Goal: Information Seeking & Learning: Learn about a topic

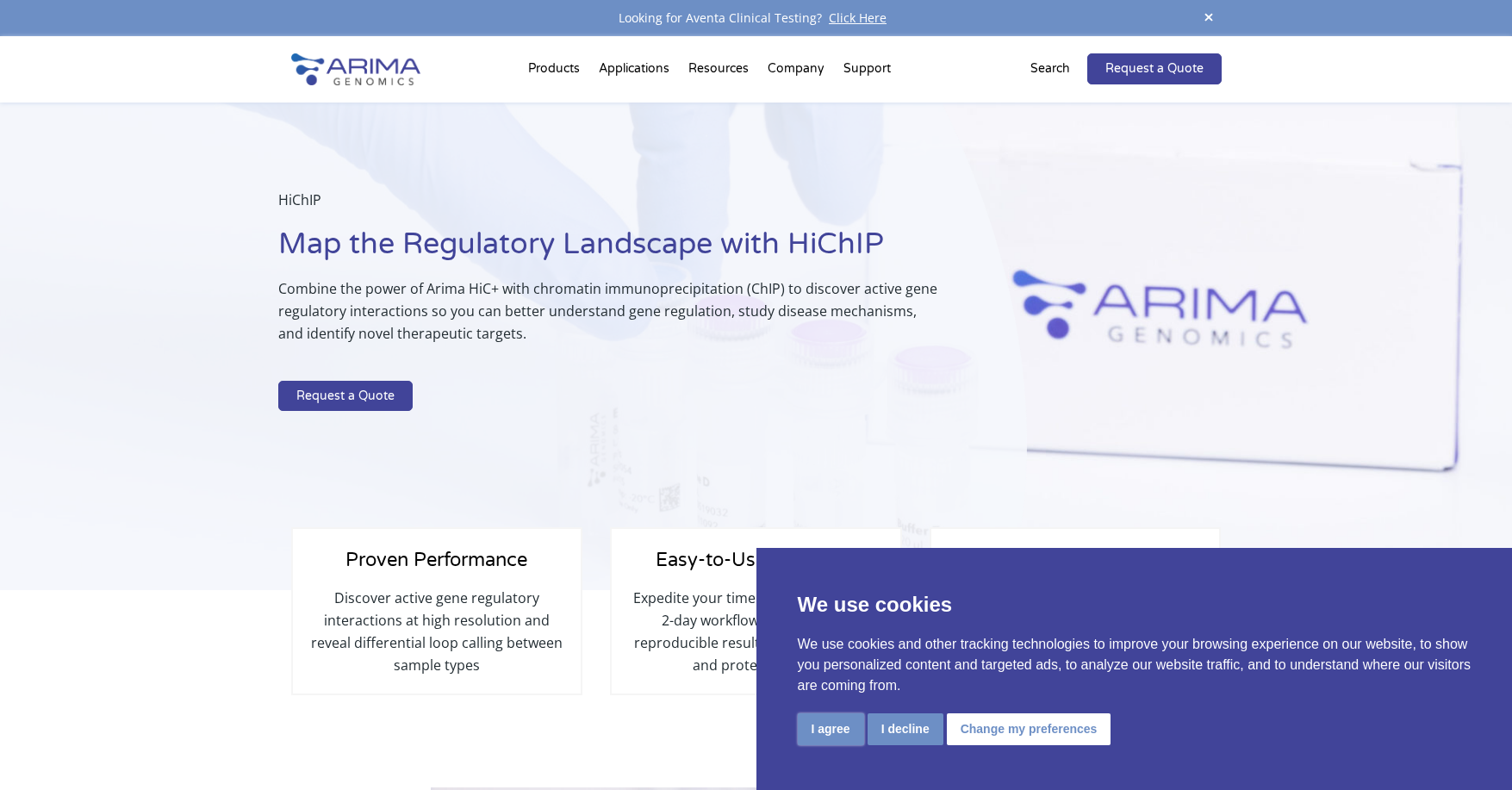
click at [798, 731] on button "I agree" at bounding box center [831, 729] width 66 height 32
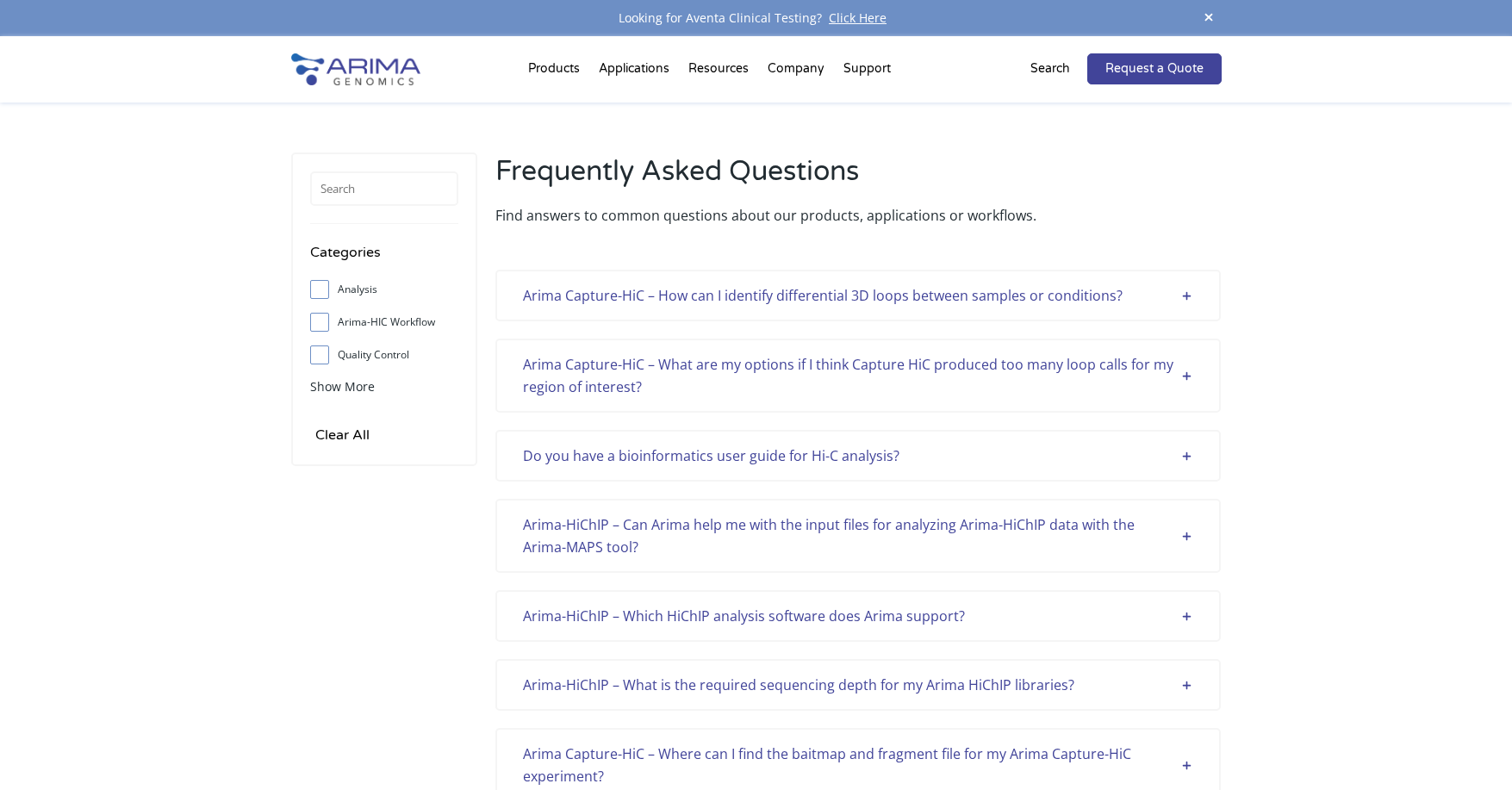
click at [1187, 452] on div "Do you have a bioinformatics user guide for Hi-C analysis?" at bounding box center [858, 456] width 670 height 23
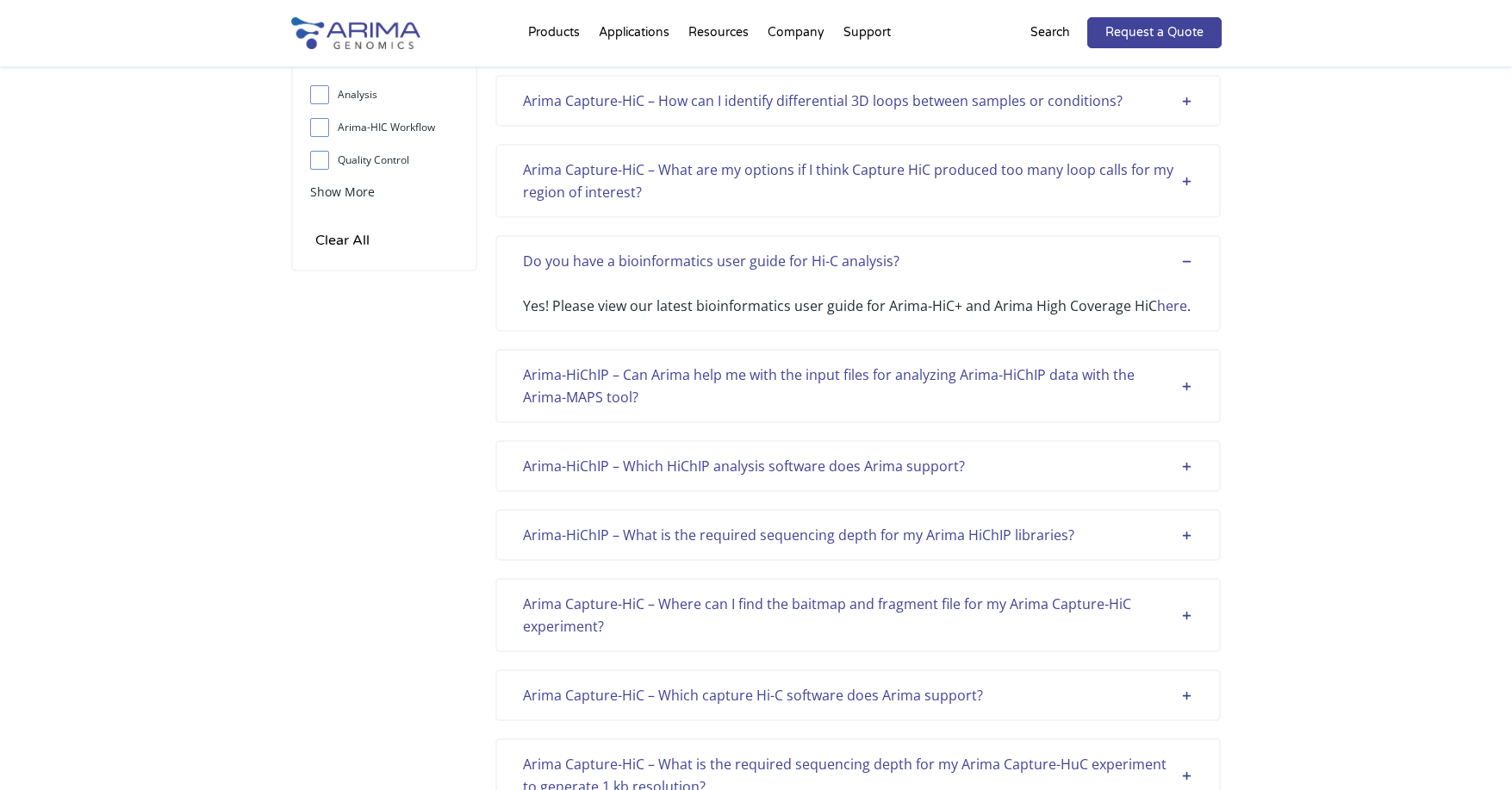
scroll to position [207, 0]
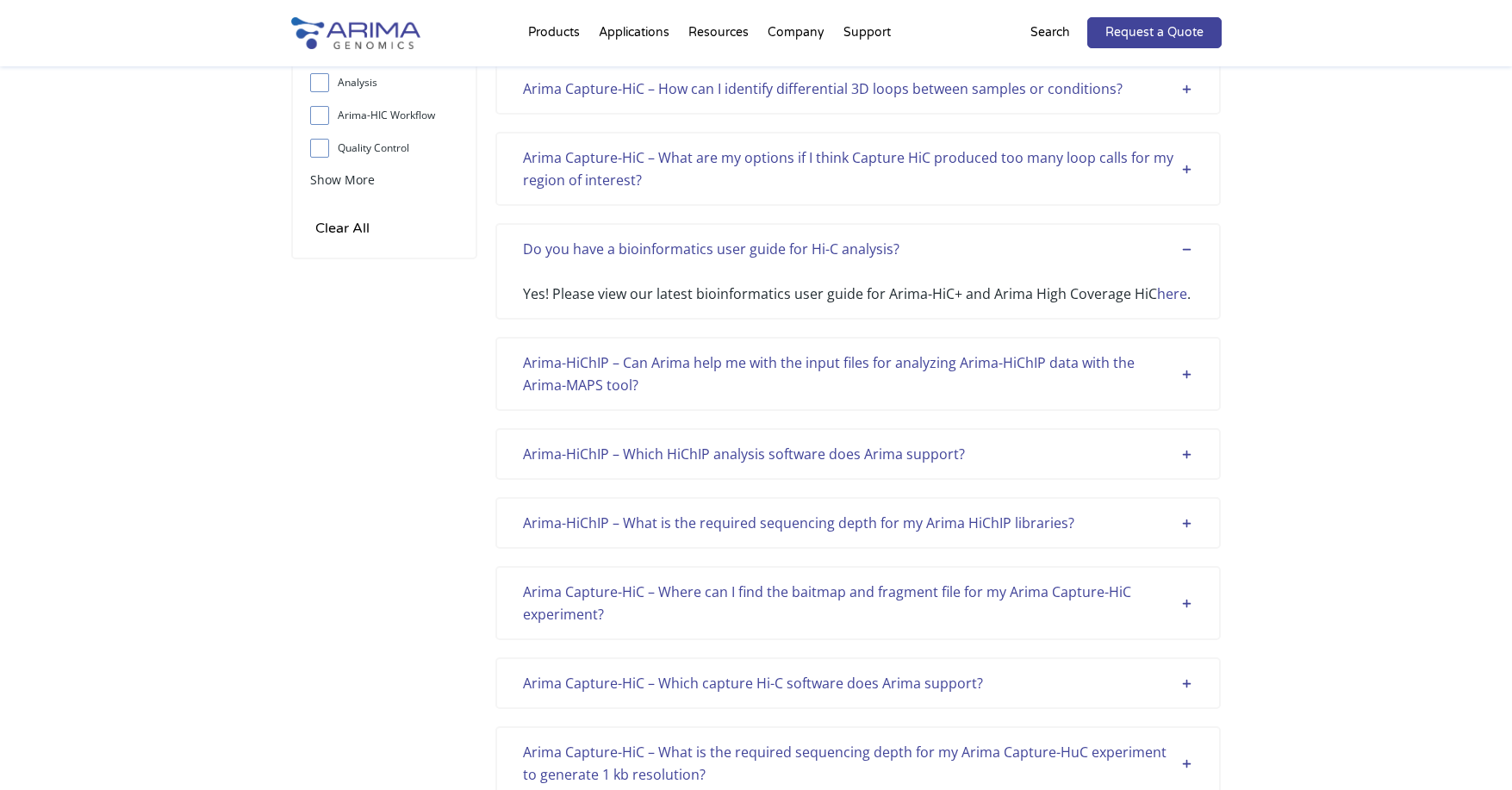
click at [1197, 525] on div "Arima-HiChIP – What is the required sequencing depth for my Arima HiChIP librar…" at bounding box center [859, 522] width 726 height 51
click at [1187, 522] on div "Arima-HiChIP – What is the required sequencing depth for my Arima HiChIP librar…" at bounding box center [858, 523] width 670 height 23
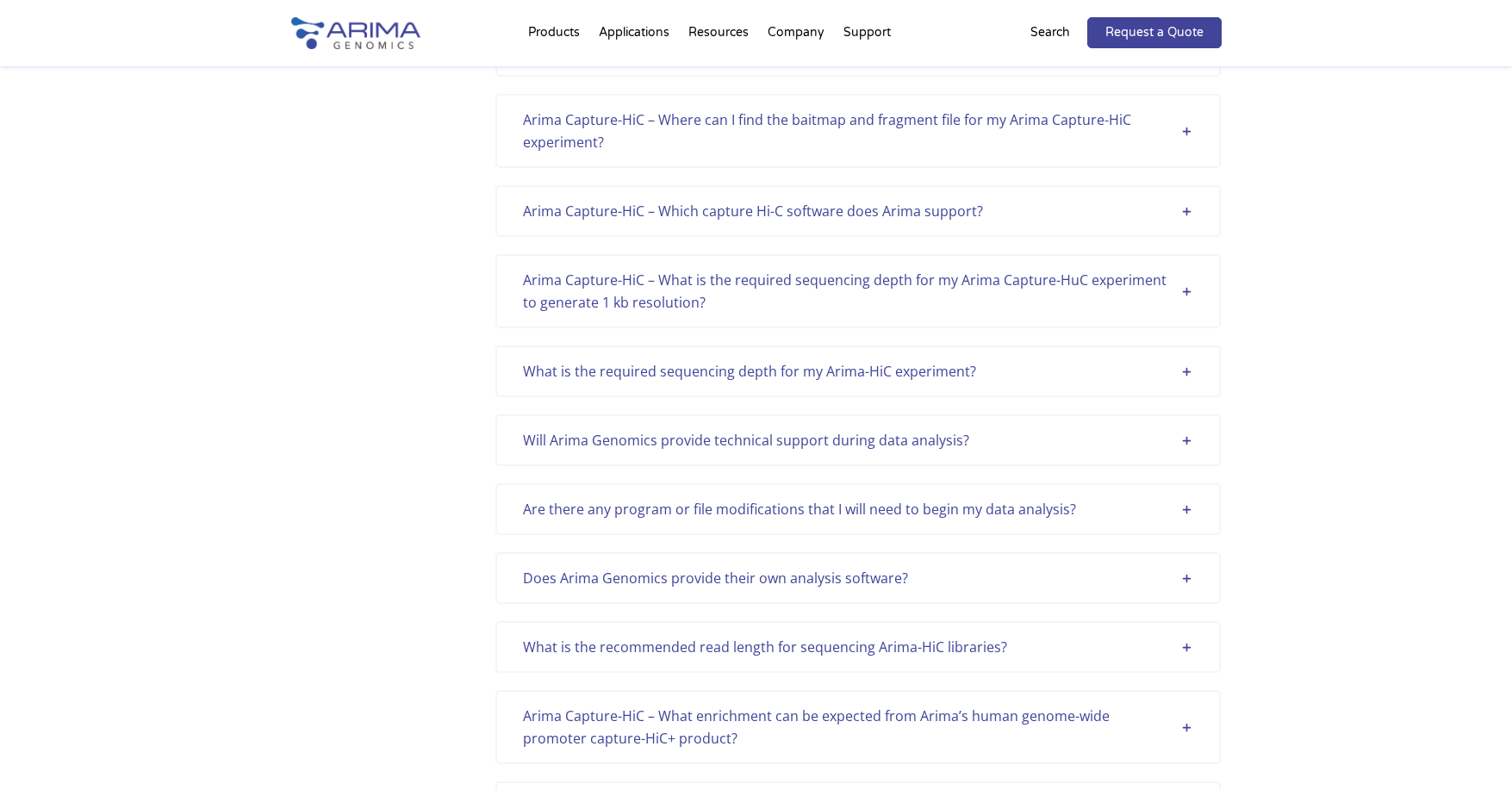
scroll to position [827, 0]
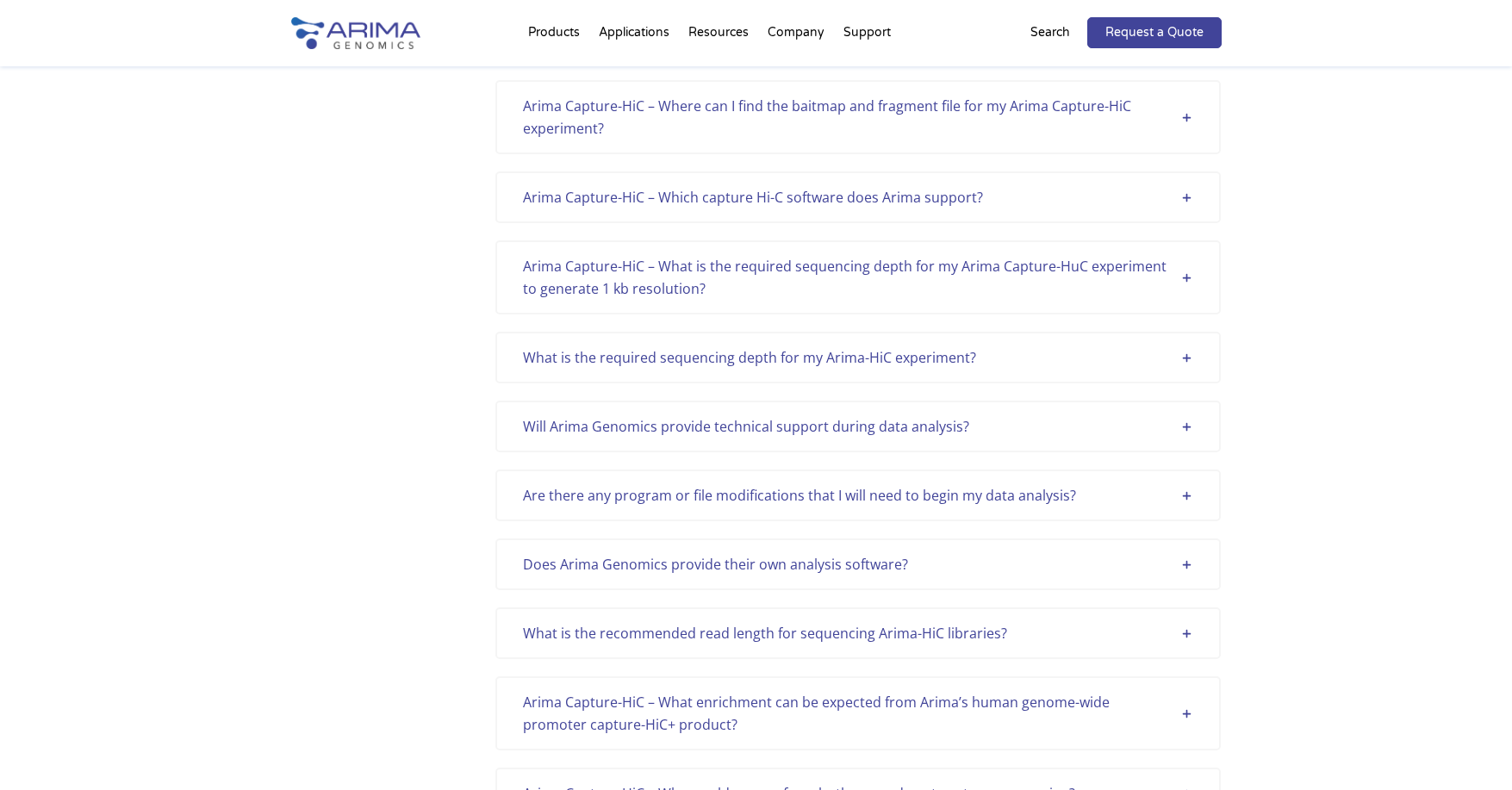
click at [1184, 361] on div "What is the required sequencing depth for my Arima-HiC experiment?" at bounding box center [858, 358] width 670 height 23
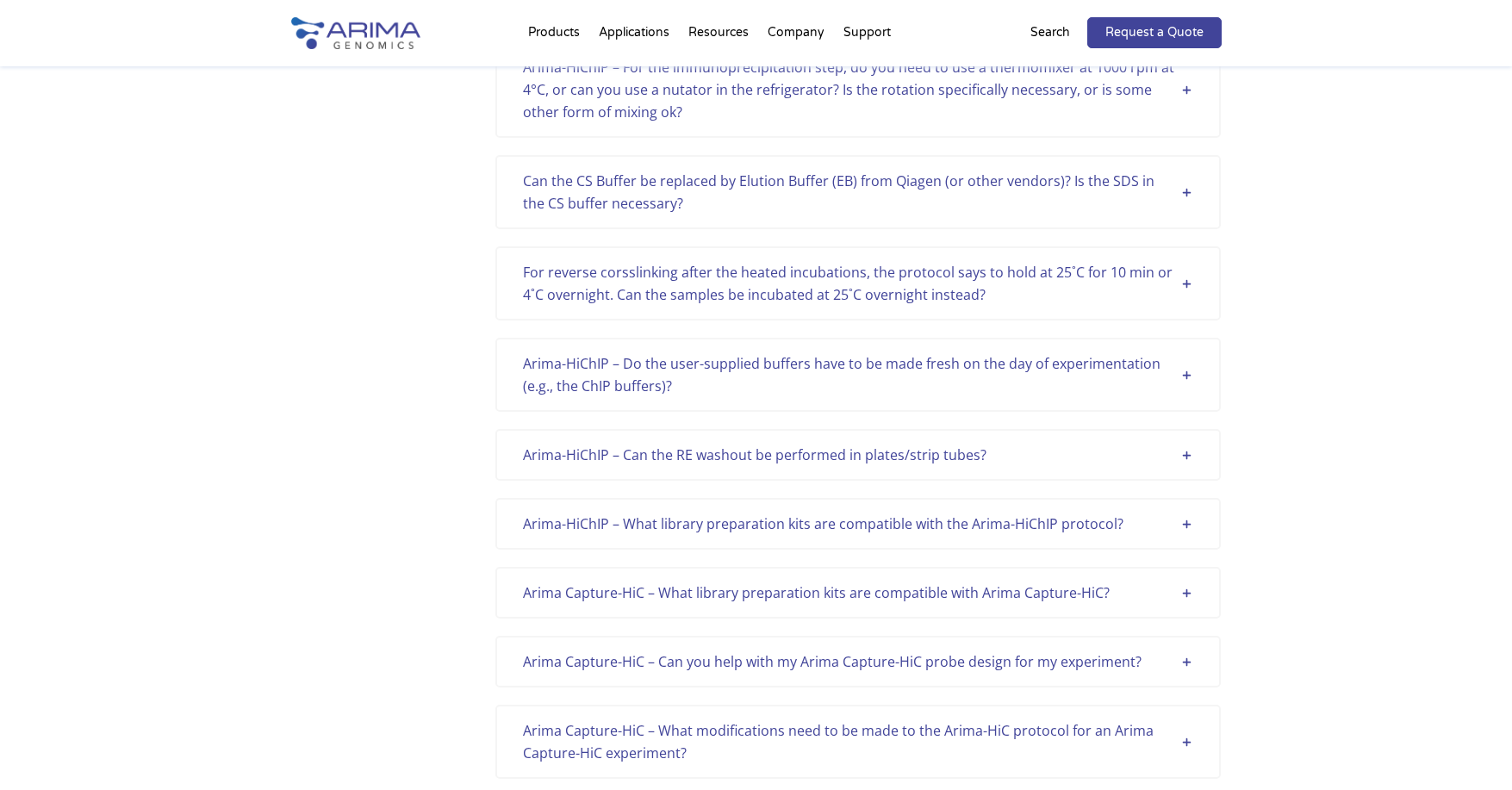
scroll to position [3169, 0]
